Goal: Use online tool/utility

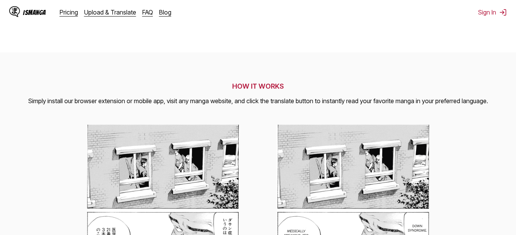
scroll to position [169, 0]
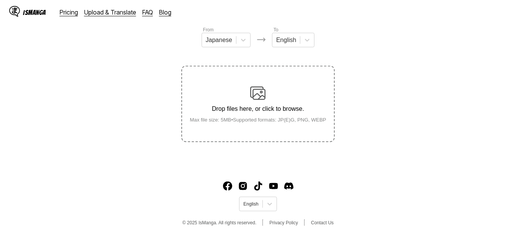
scroll to position [98, 0]
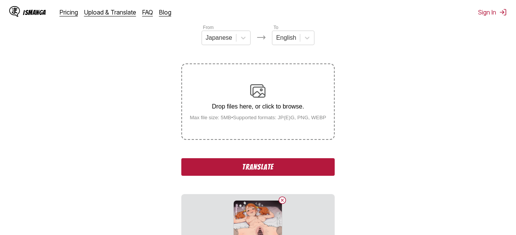
click at [358, 92] on section "From Japanese To English Drop files here, or click to browse. Max file size: 5M…" at bounding box center [258, 140] width 504 height 232
click at [253, 169] on button "Translate" at bounding box center [257, 167] width 153 height 18
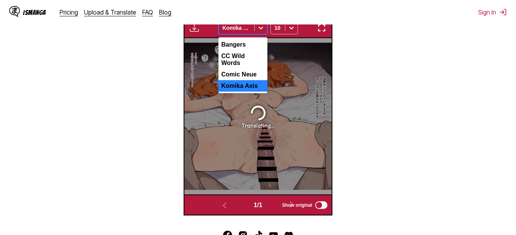
click at [261, 29] on icon at bounding box center [261, 28] width 8 height 8
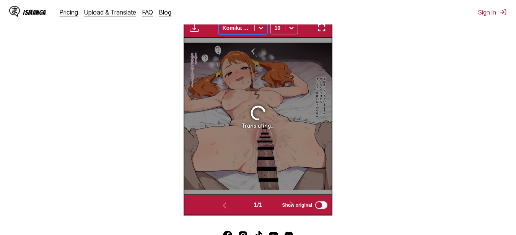
click at [261, 29] on icon at bounding box center [261, 28] width 8 height 8
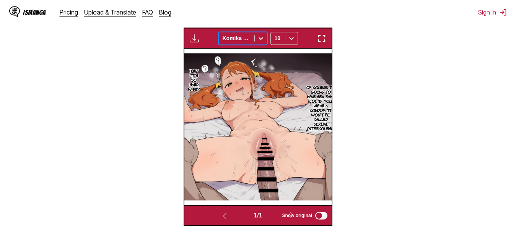
scroll to position [228, 0]
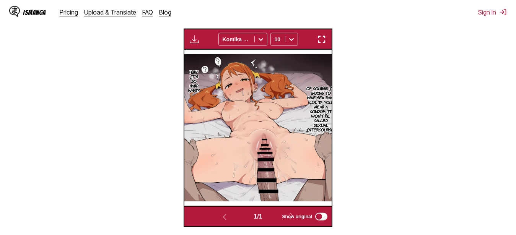
click at [326, 39] on img "button" at bounding box center [321, 39] width 9 height 9
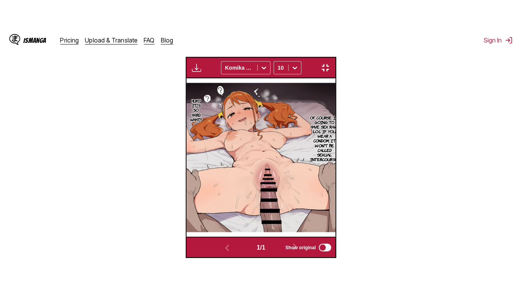
scroll to position [92, 0]
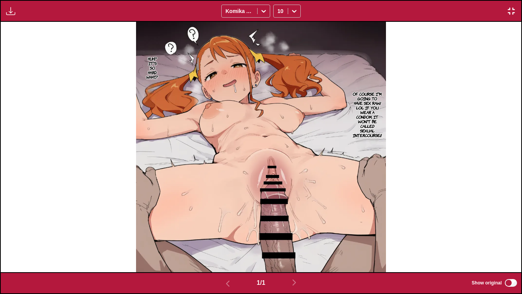
click at [326, 83] on img at bounding box center [261, 147] width 250 height 250
click at [372, 118] on p "Of course I'm going to have sex raw! lol If you wear a condom, it won't be call…" at bounding box center [367, 114] width 32 height 49
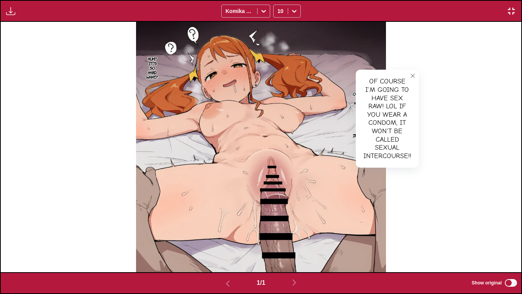
click at [457, 117] on div "Huh...? It's so hard. What...? Of course I'm going to have sex raw! lol If you …" at bounding box center [261, 147] width 521 height 250
click at [409, 77] on button "close-tooltip" at bounding box center [413, 76] width 12 height 12
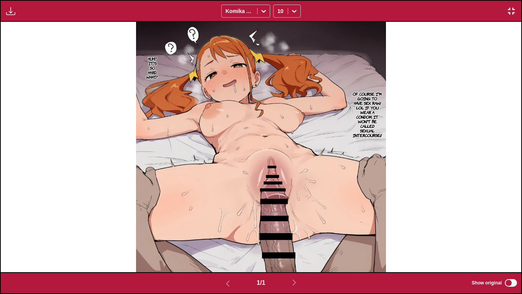
click at [510, 11] on img "button" at bounding box center [511, 11] width 9 height 9
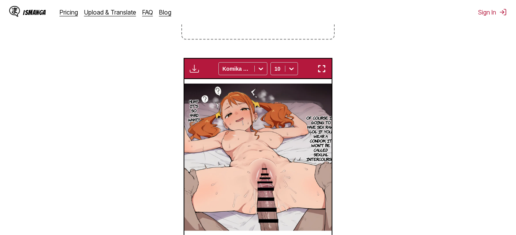
scroll to position [206, 0]
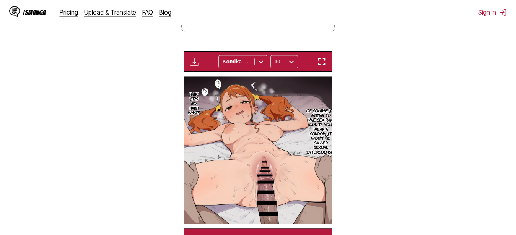
click at [191, 59] on img "button" at bounding box center [194, 61] width 9 height 9
drag, startPoint x: 320, startPoint y: 71, endPoint x: 329, endPoint y: 55, distance: 18.5
click at [329, 55] on div "Available for premium users only Komika Axis 10" at bounding box center [258, 61] width 149 height 21
click at [322, 63] on img "button" at bounding box center [321, 61] width 9 height 9
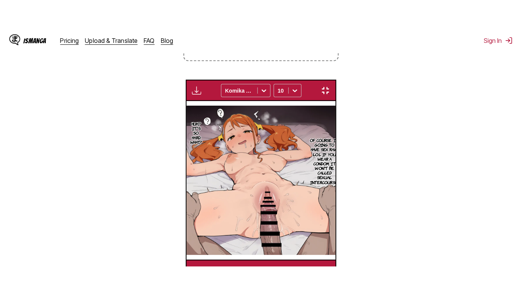
scroll to position [92, 0]
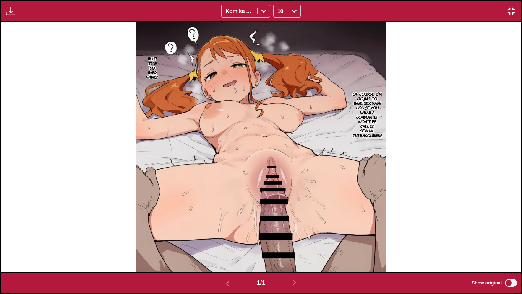
click at [515, 10] on img "button" at bounding box center [511, 11] width 9 height 9
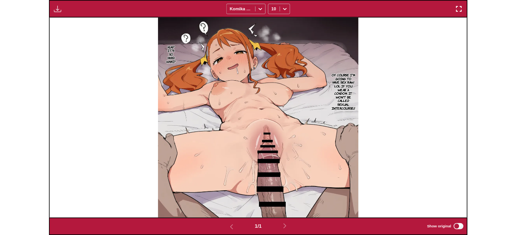
scroll to position [200, 0]
